Goal: Transaction & Acquisition: Download file/media

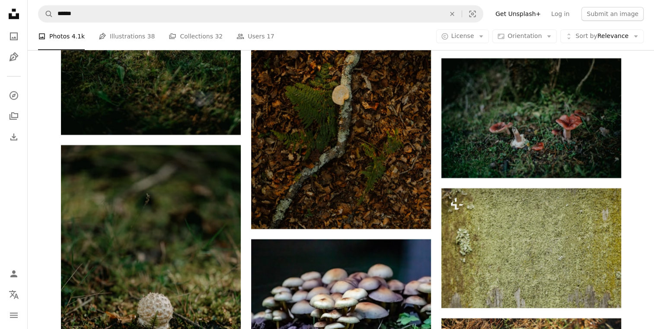
scroll to position [7263, 0]
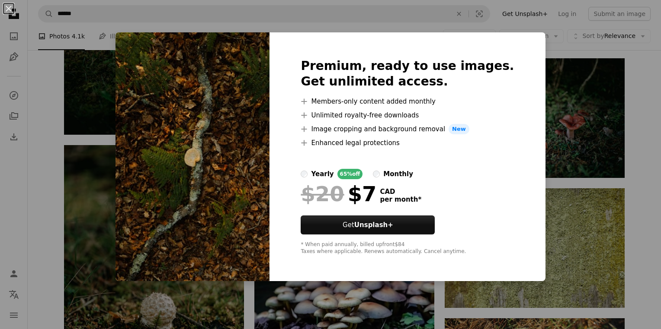
click at [639, 131] on div "An X shape Premium, ready to use images. Get unlimited access. A plus sign Memb…" at bounding box center [330, 164] width 661 height 329
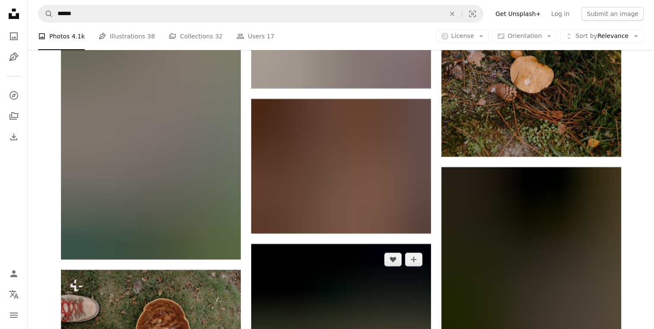
scroll to position [9454, 0]
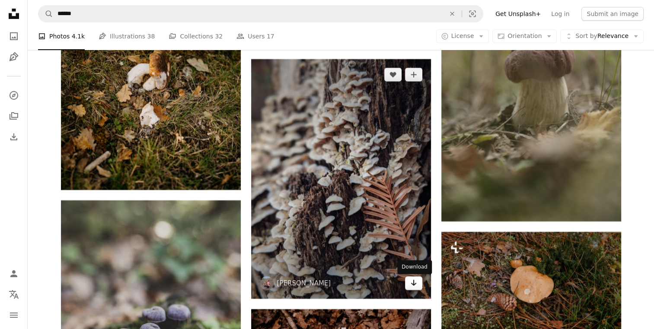
click at [415, 284] on icon "Arrow pointing down" at bounding box center [413, 283] width 7 height 10
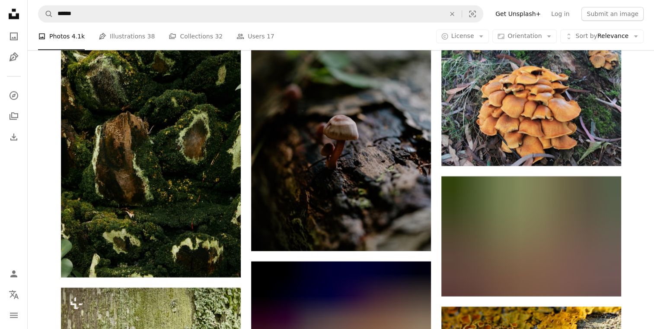
scroll to position [14296, 0]
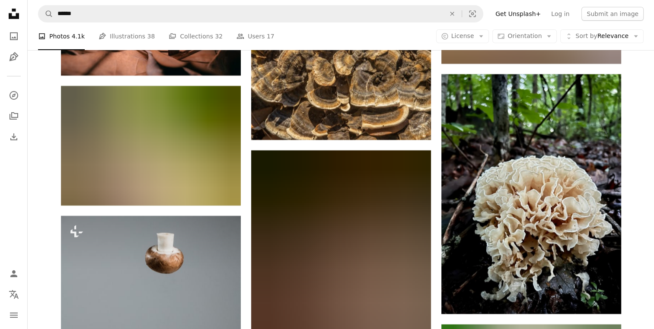
scroll to position [16141, 0]
